Goal: Information Seeking & Learning: Find specific fact

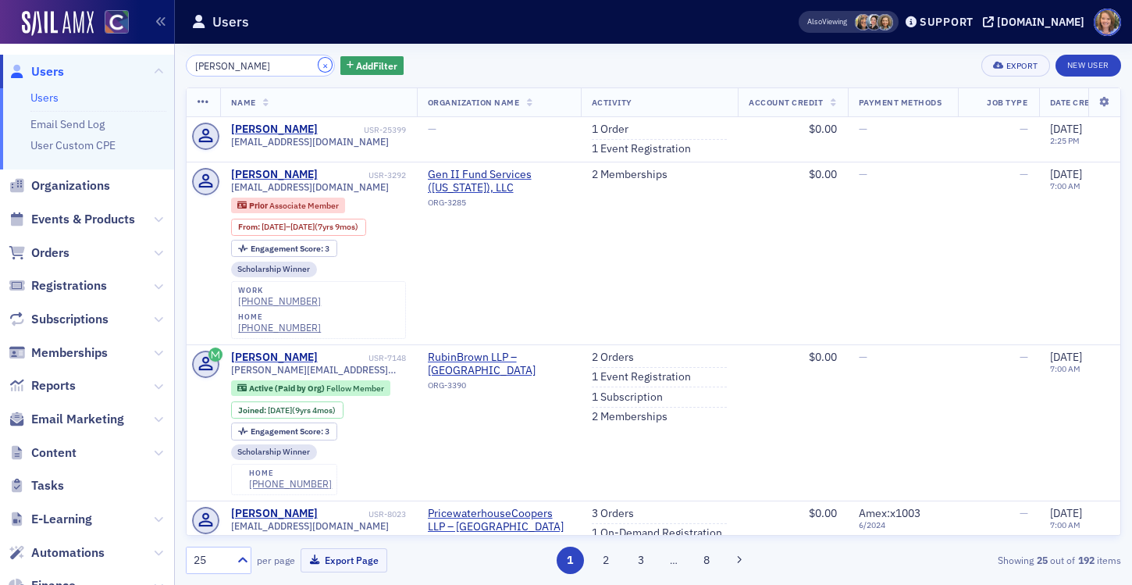
click at [319, 66] on button "×" at bounding box center [326, 65] width 14 height 14
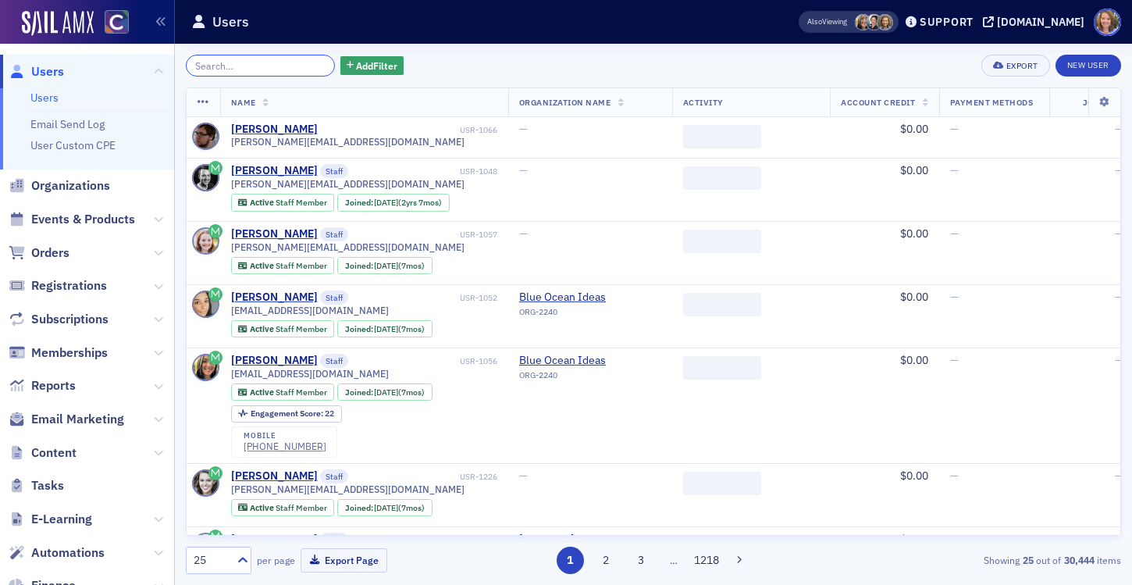
click at [251, 64] on input "search" at bounding box center [260, 66] width 149 height 22
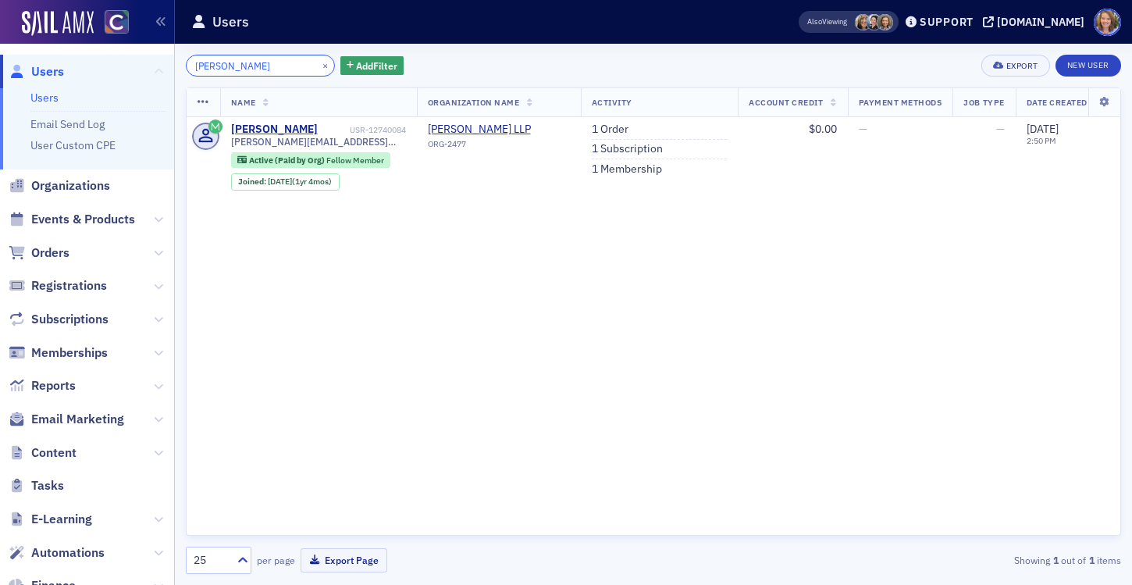
drag, startPoint x: 240, startPoint y: 68, endPoint x: 155, endPoint y: 70, distance: 85.1
click at [155, 70] on div "Users Users Email Send Log User Custom CPE Organizations Events & Products Orde…" at bounding box center [566, 292] width 1132 height 585
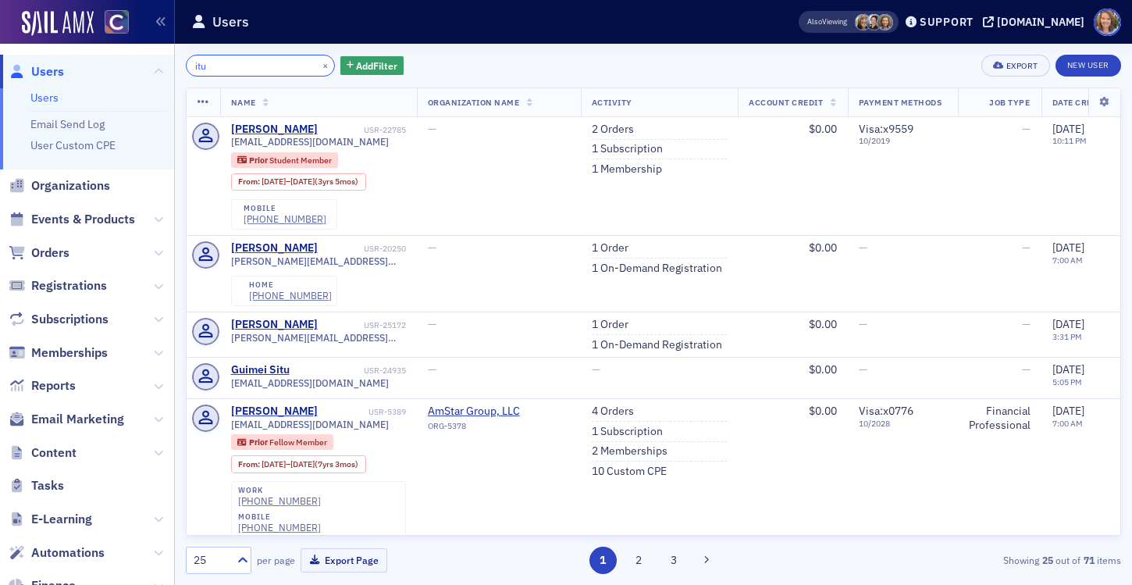
click at [194, 62] on input "itu" at bounding box center [260, 66] width 149 height 22
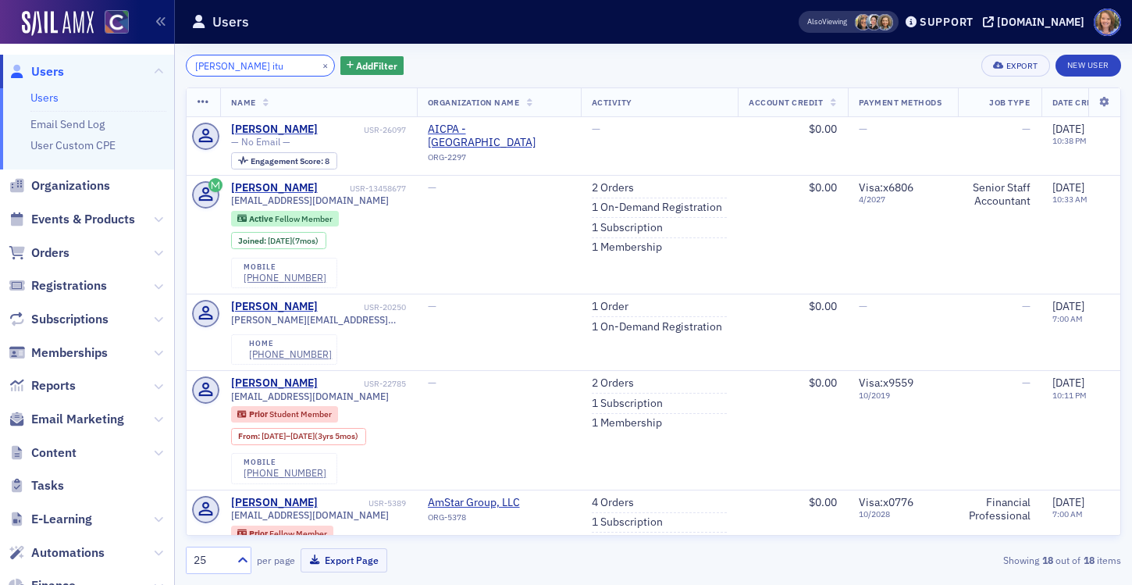
drag, startPoint x: 263, startPoint y: 55, endPoint x: 256, endPoint y: 66, distance: 13.7
click at [256, 66] on input "[PERSON_NAME] itu" at bounding box center [260, 66] width 149 height 22
paste input "Pourcia"
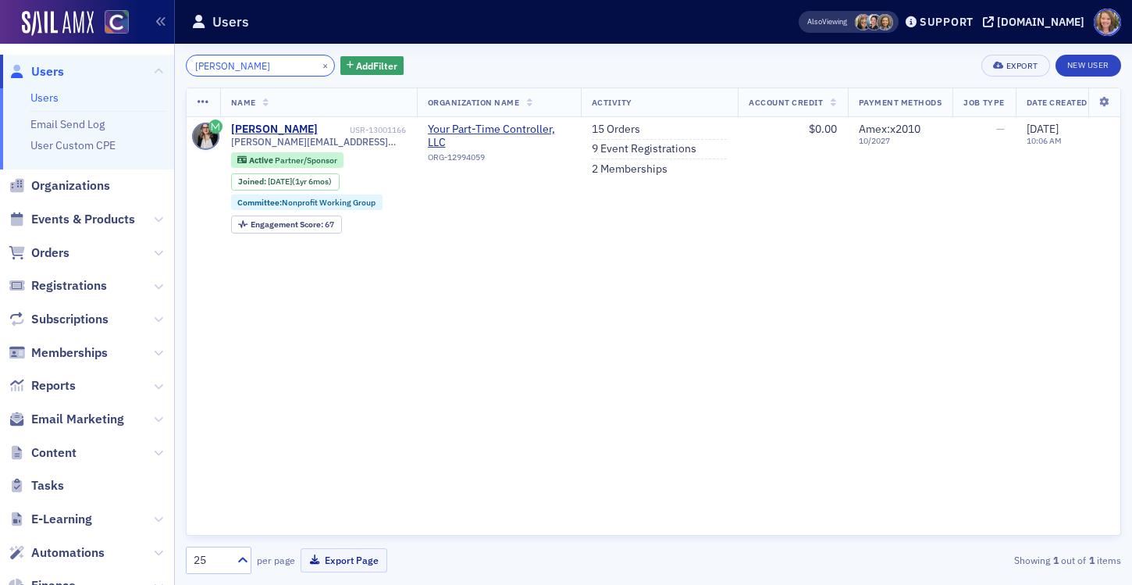
type input "[PERSON_NAME]"
